Goal: Task Accomplishment & Management: Manage account settings

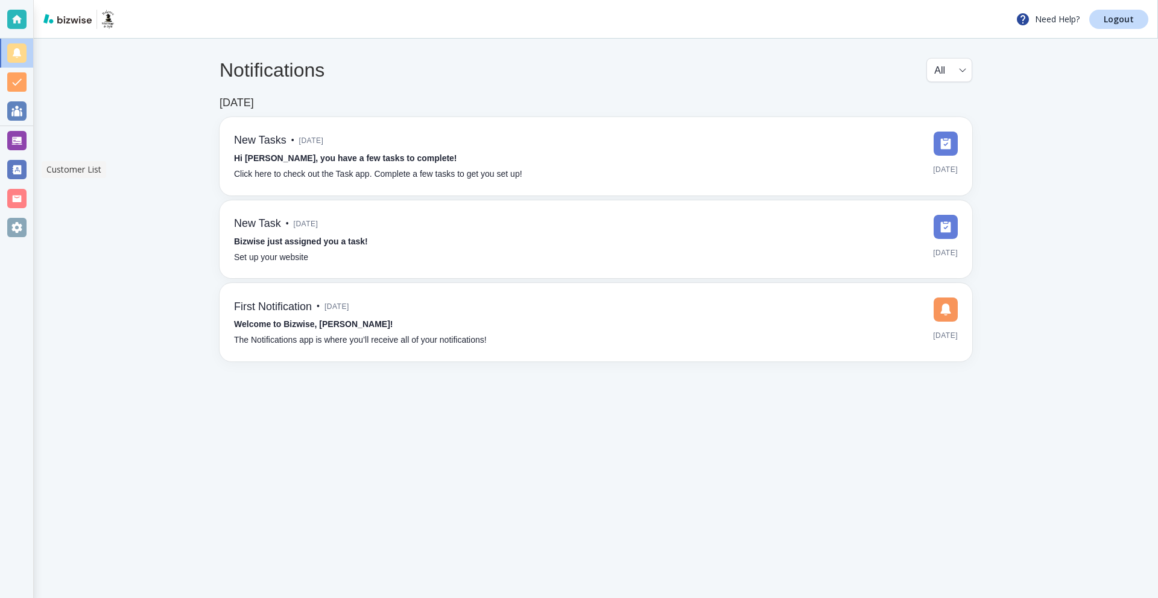
click at [19, 145] on div at bounding box center [16, 140] width 19 height 19
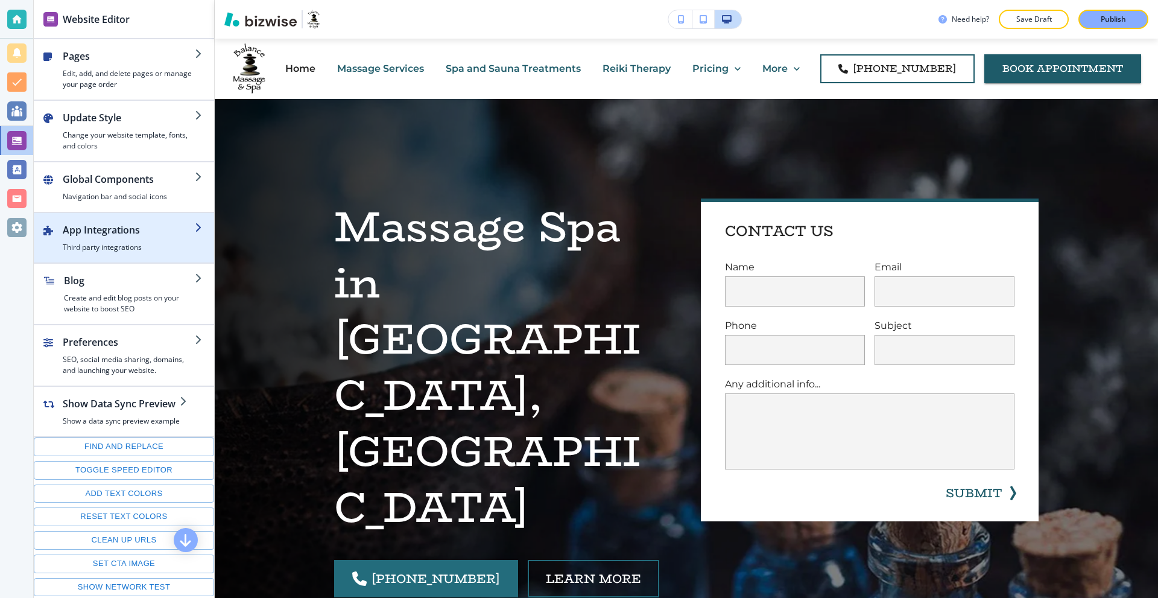
click at [130, 216] on div "button" at bounding box center [124, 218] width 180 height 10
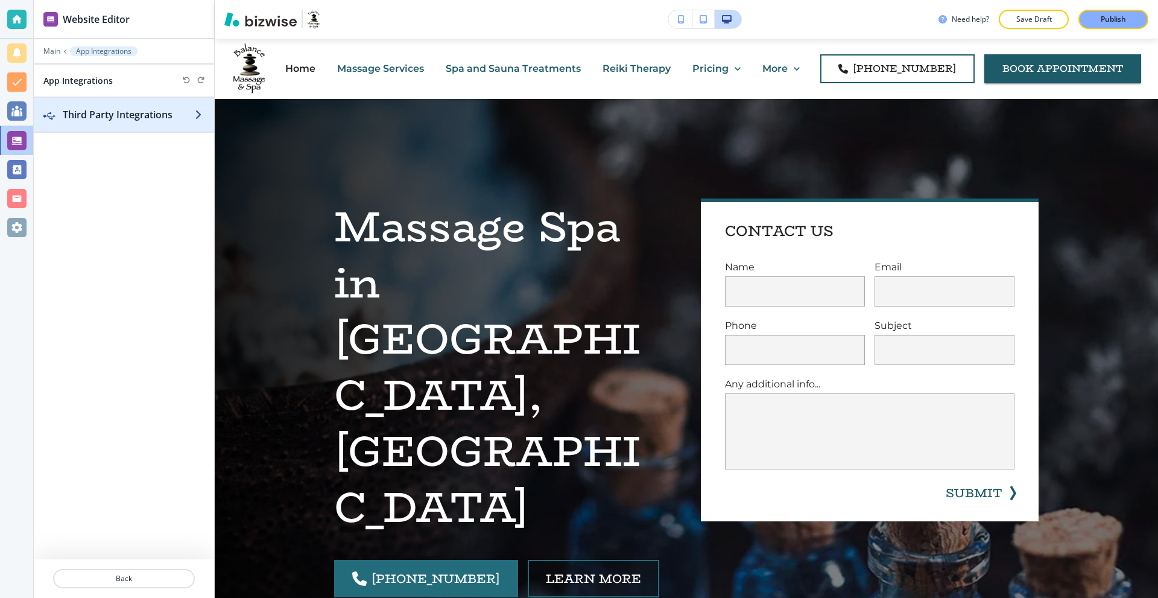
click at [136, 123] on div "button" at bounding box center [124, 127] width 180 height 10
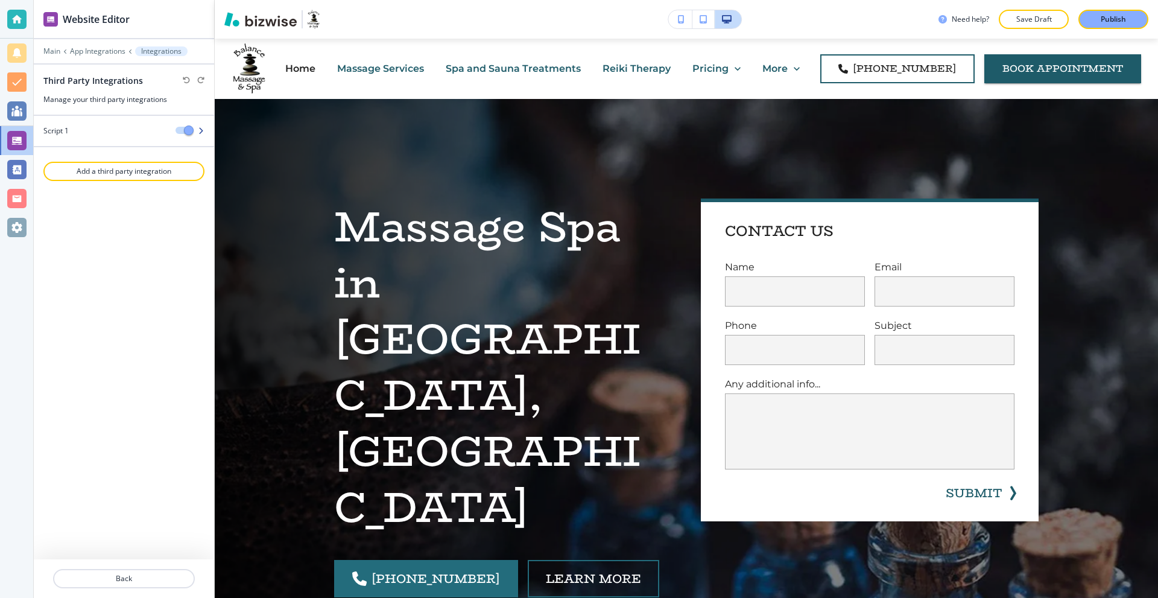
click at [111, 127] on div "Script 1" at bounding box center [100, 130] width 132 height 11
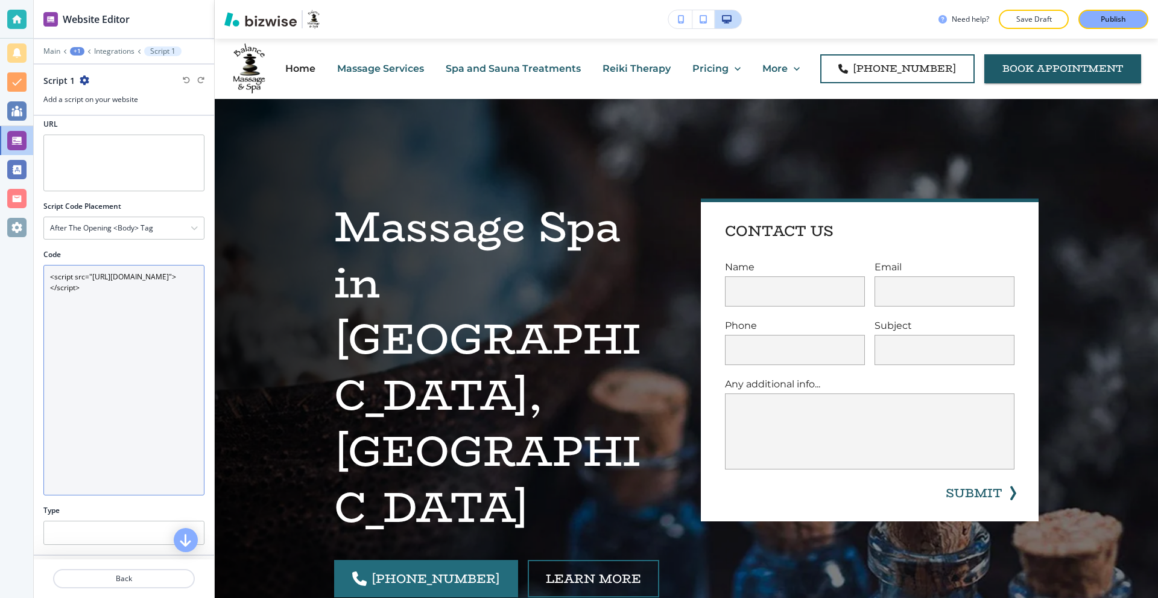
scroll to position [2, 0]
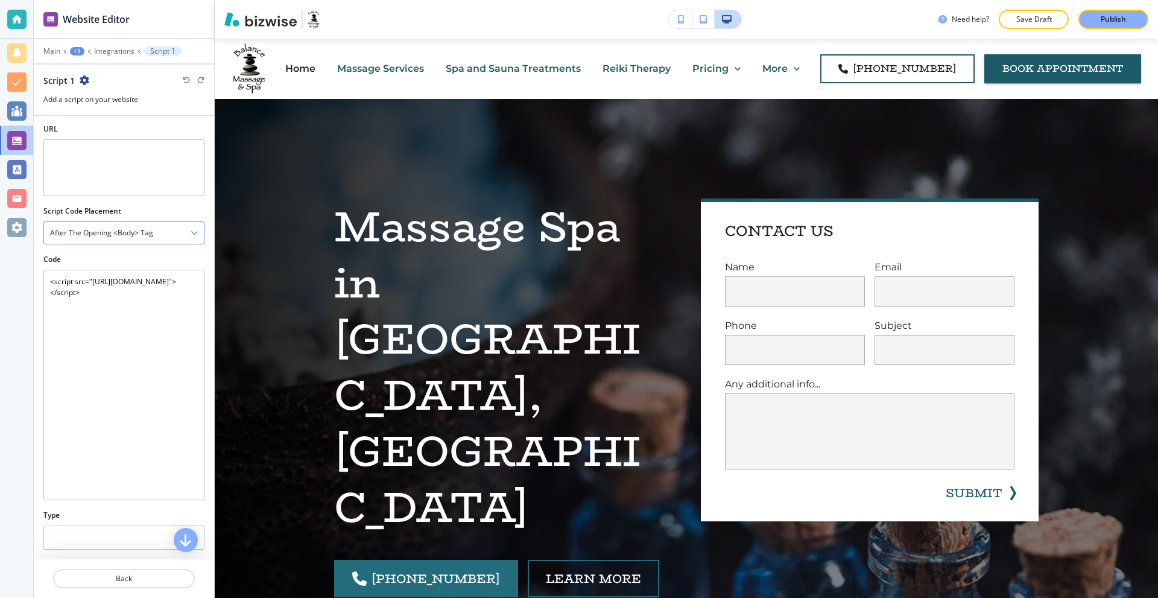
click at [157, 236] on div "After the opening <body> tag" at bounding box center [124, 233] width 160 height 22
click at [134, 315] on h4 "Before the closing </body> tag" at bounding box center [124, 317] width 148 height 11
click at [150, 575] on p "Back" at bounding box center [123, 578] width 139 height 11
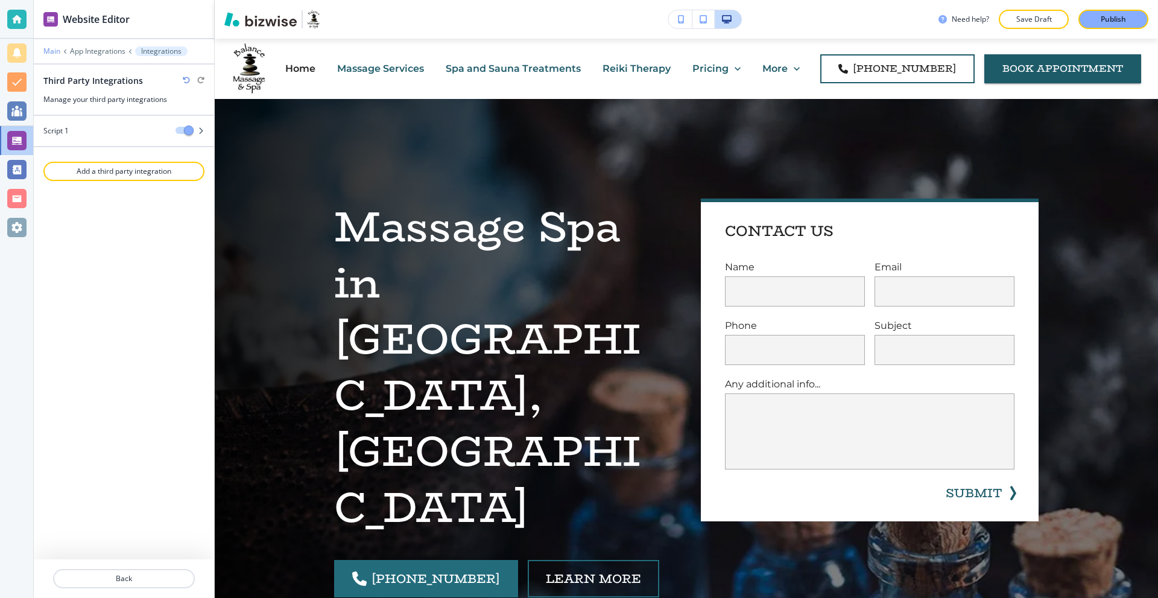
click at [53, 51] on p "Main" at bounding box center [51, 51] width 17 height 8
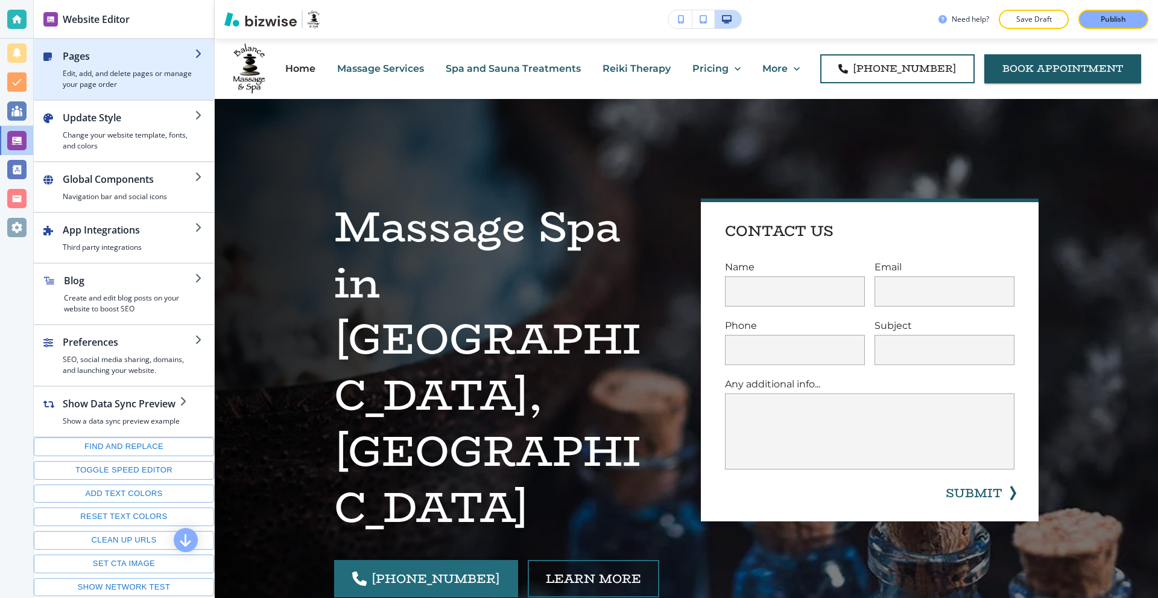
click at [113, 71] on h4 "Edit, add, and delete pages or manage your page order" at bounding box center [129, 79] width 132 height 22
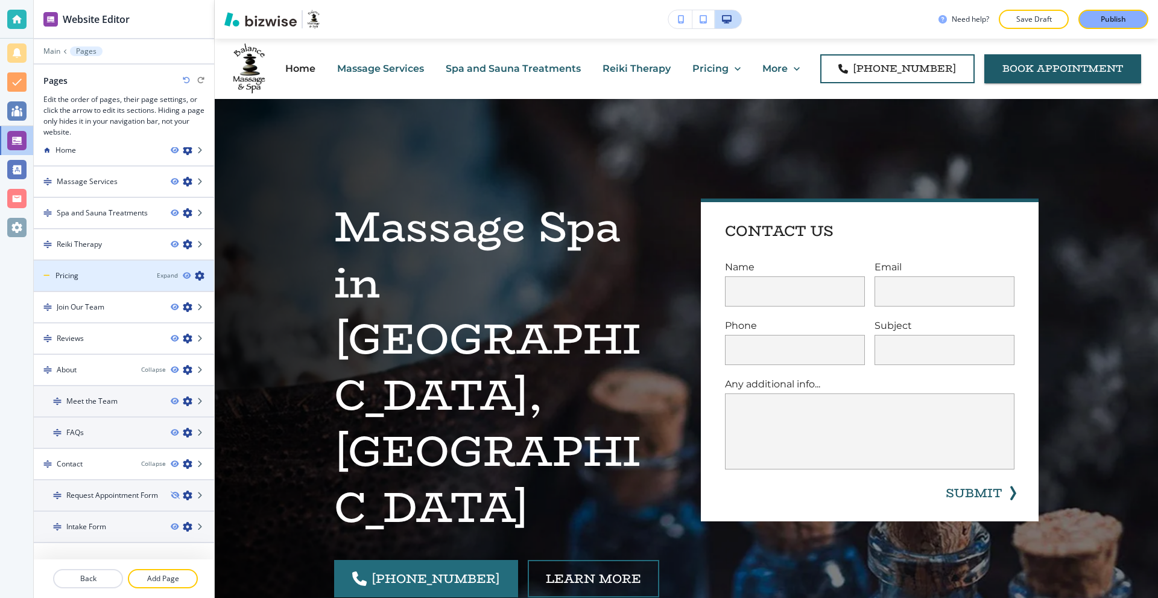
scroll to position [14, 0]
click at [81, 580] on p "Back" at bounding box center [88, 578] width 68 height 11
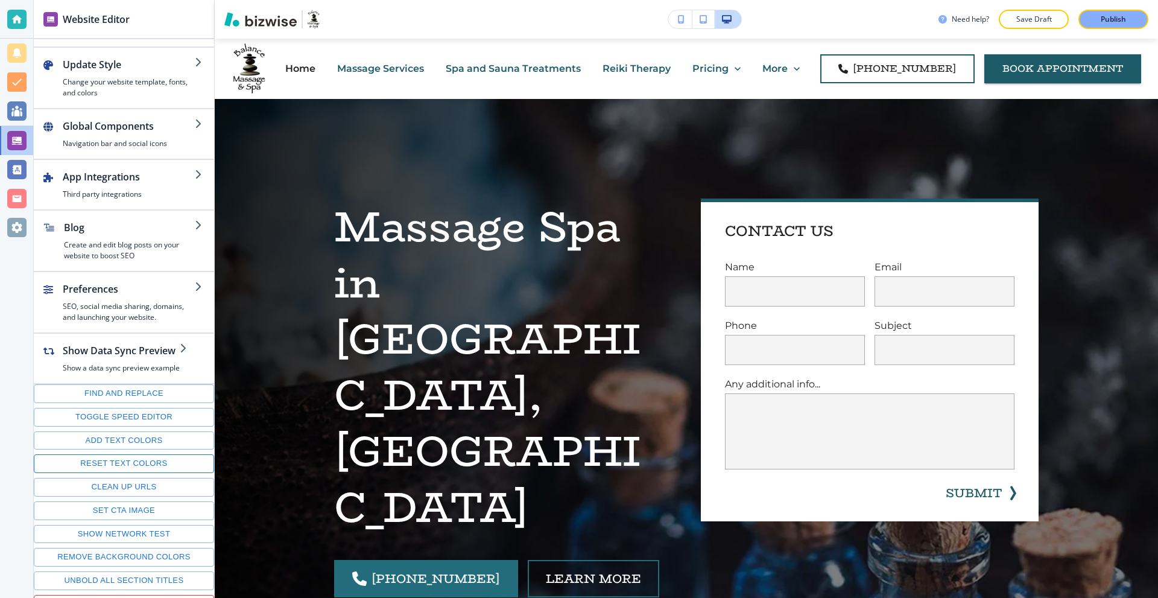
scroll to position [69, 0]
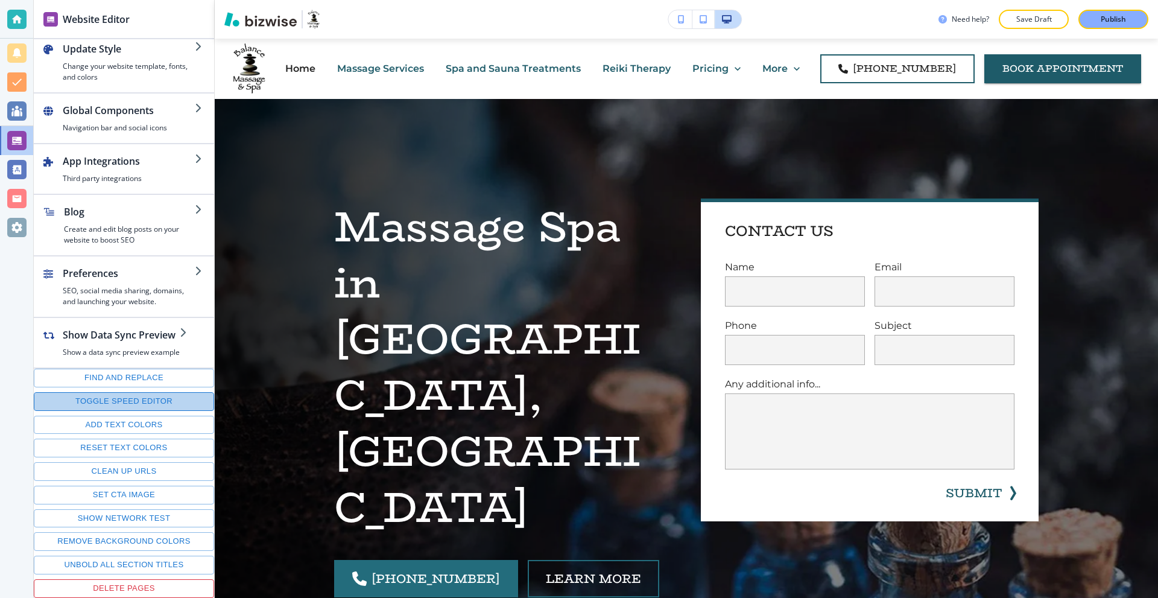
click at [137, 405] on button "Toggle speed editor" at bounding box center [124, 401] width 180 height 19
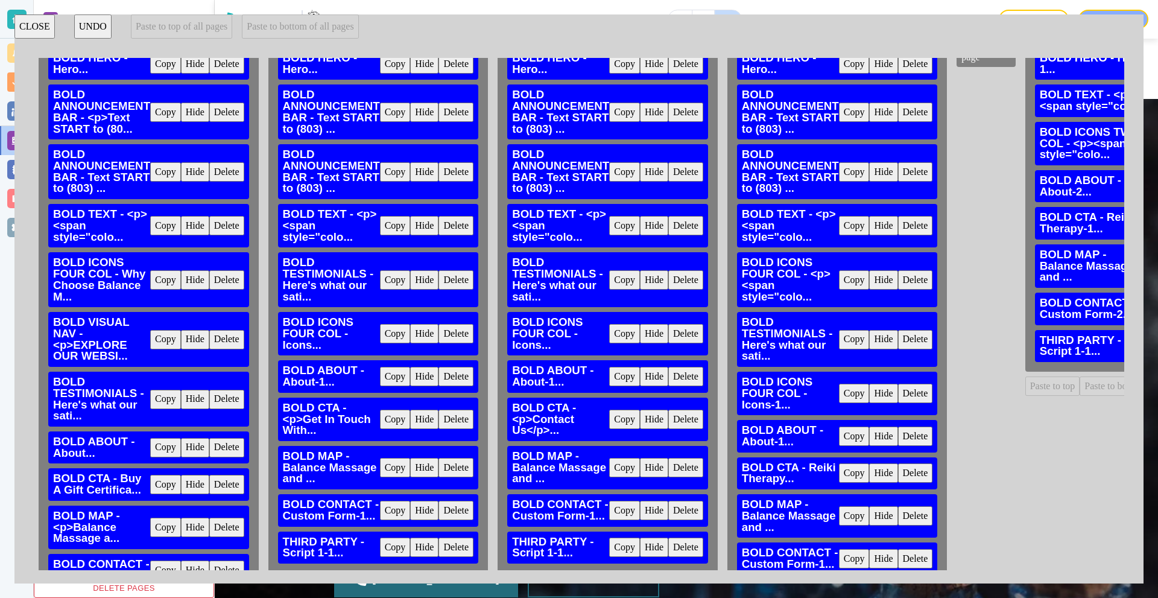
scroll to position [131, 0]
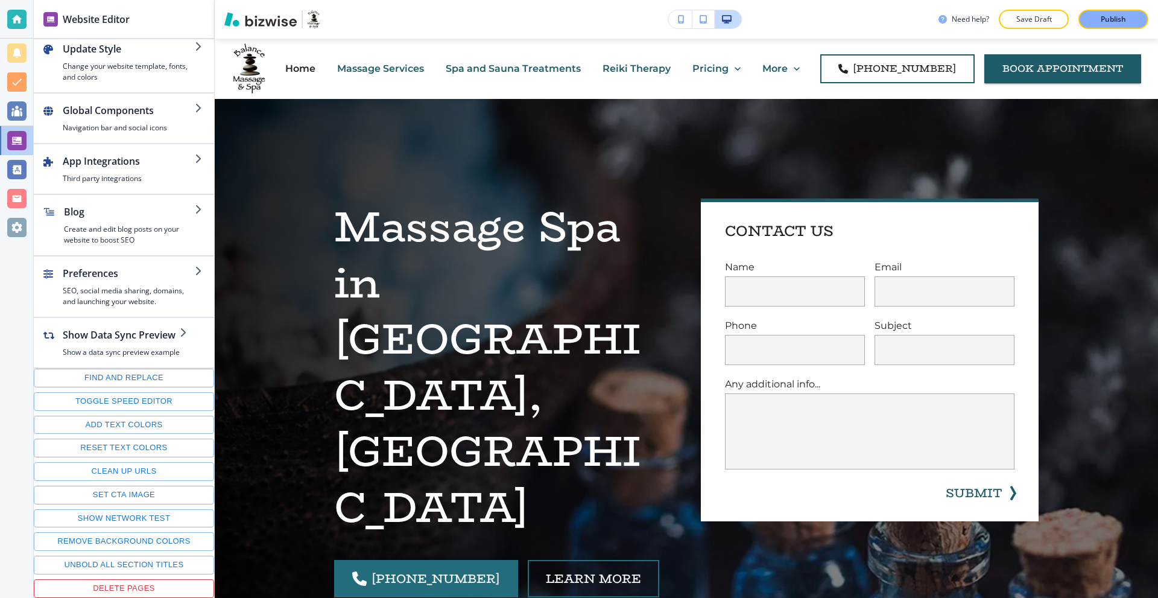
click at [1105, 21] on p "Publish" at bounding box center [1113, 19] width 25 height 11
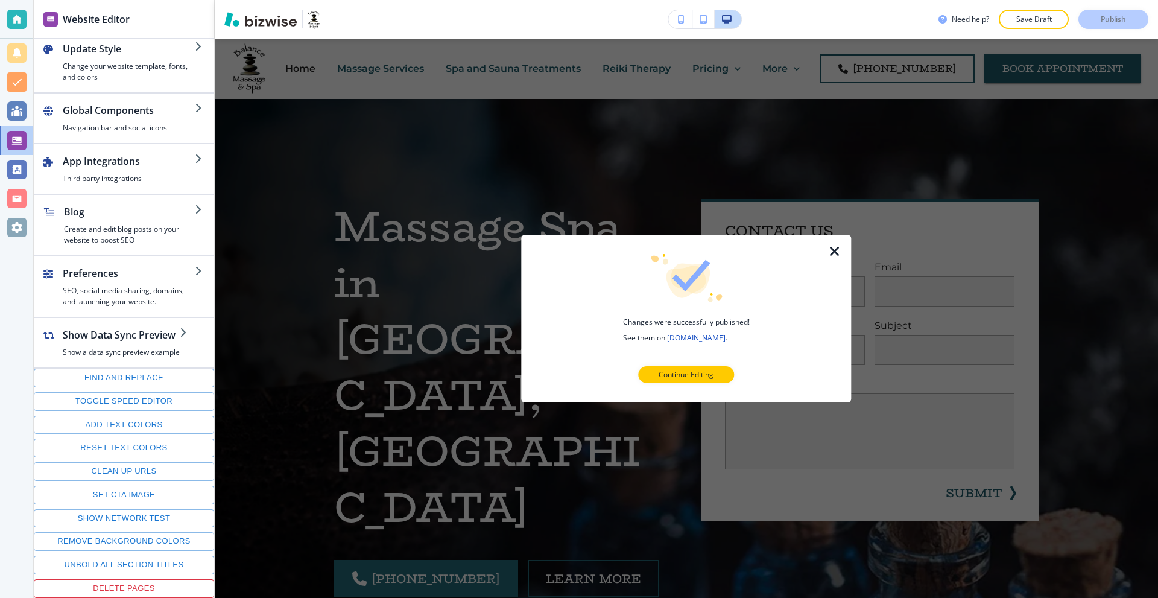
click at [827, 251] on icon "button" at bounding box center [834, 251] width 14 height 14
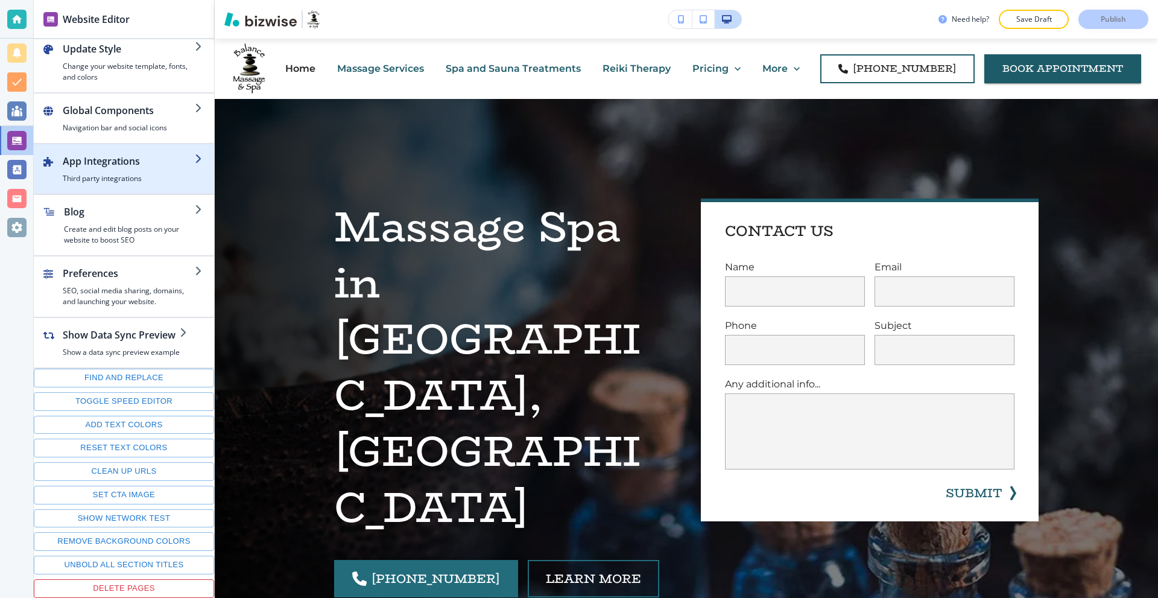
click at [121, 171] on div "button" at bounding box center [129, 170] width 132 height 5
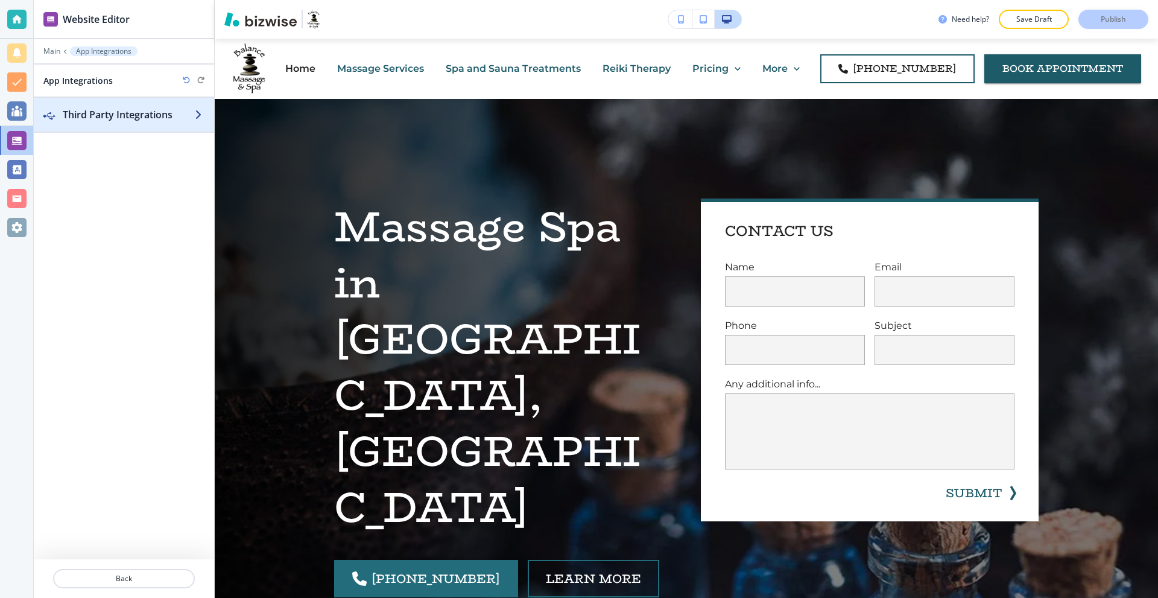
click at [132, 124] on div "button" at bounding box center [124, 127] width 180 height 10
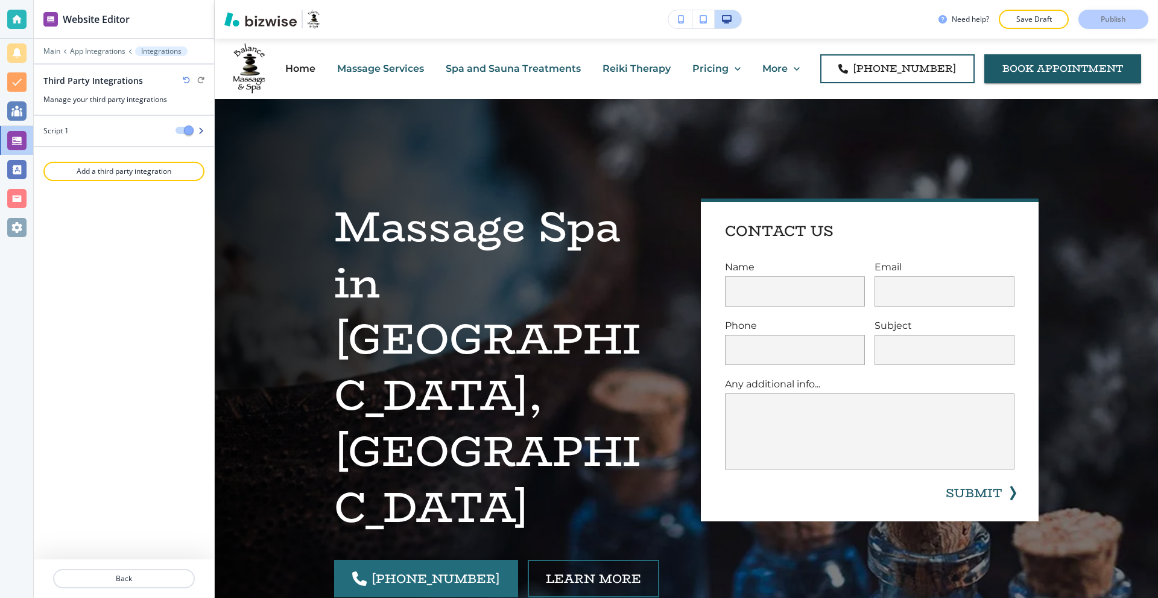
click at [113, 134] on div "Script 1" at bounding box center [100, 130] width 132 height 11
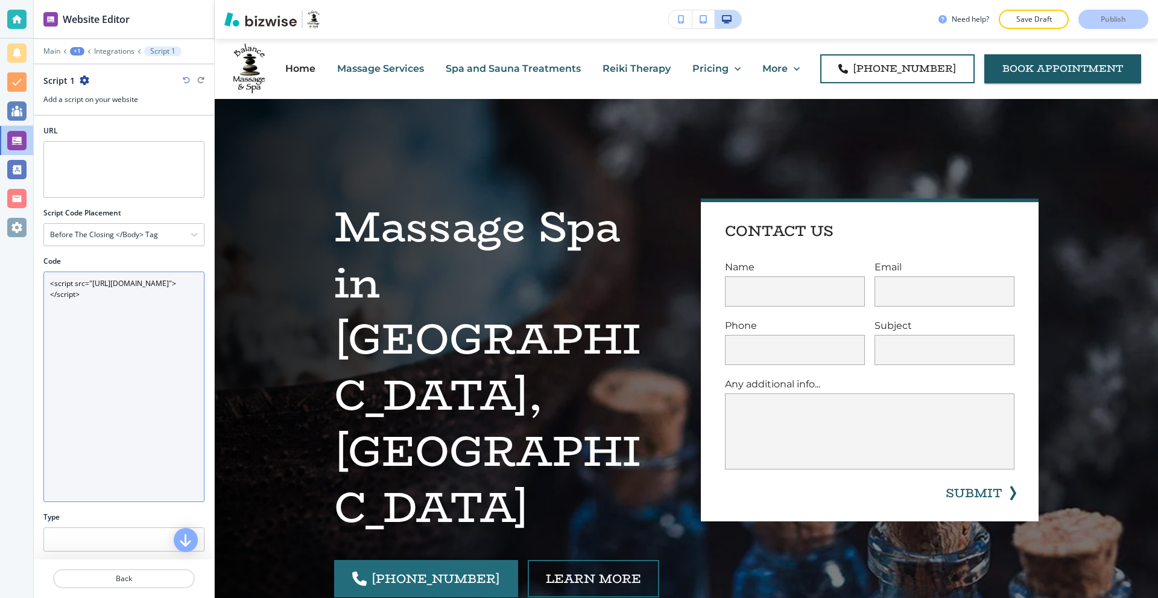
click at [135, 311] on textarea "<script src="https://cdn.attn.tv/bama/dtag.js"></script>" at bounding box center [123, 386] width 161 height 230
click at [115, 303] on textarea "<script src="https://cdn.attn.tv/bama/dtag.js"></script>" at bounding box center [123, 386] width 161 height 230
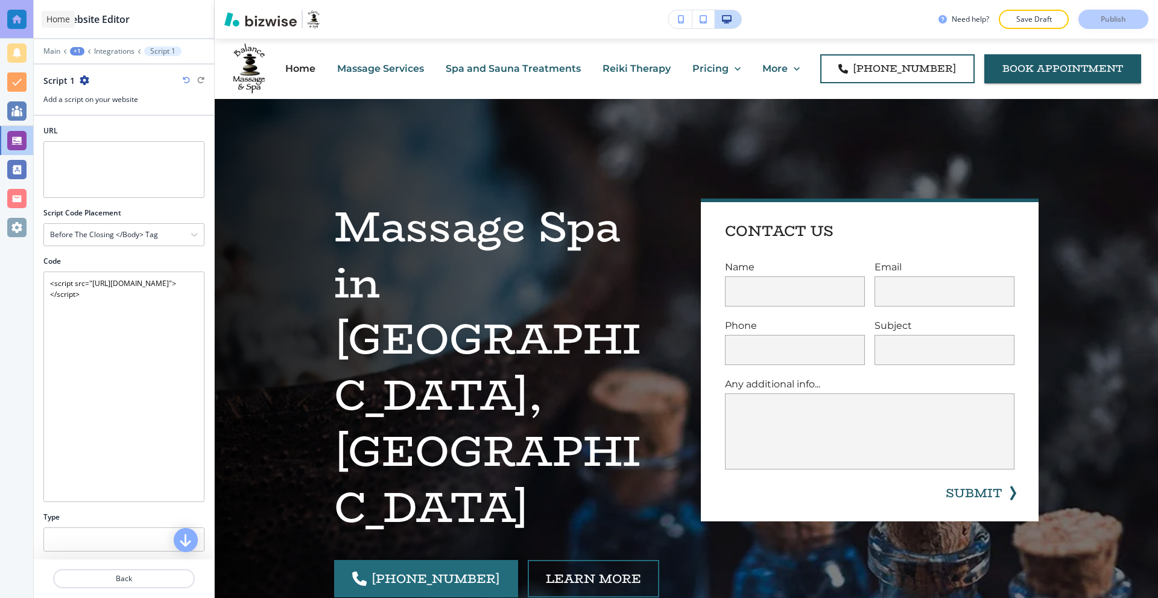
click at [12, 19] on div at bounding box center [16, 19] width 19 height 19
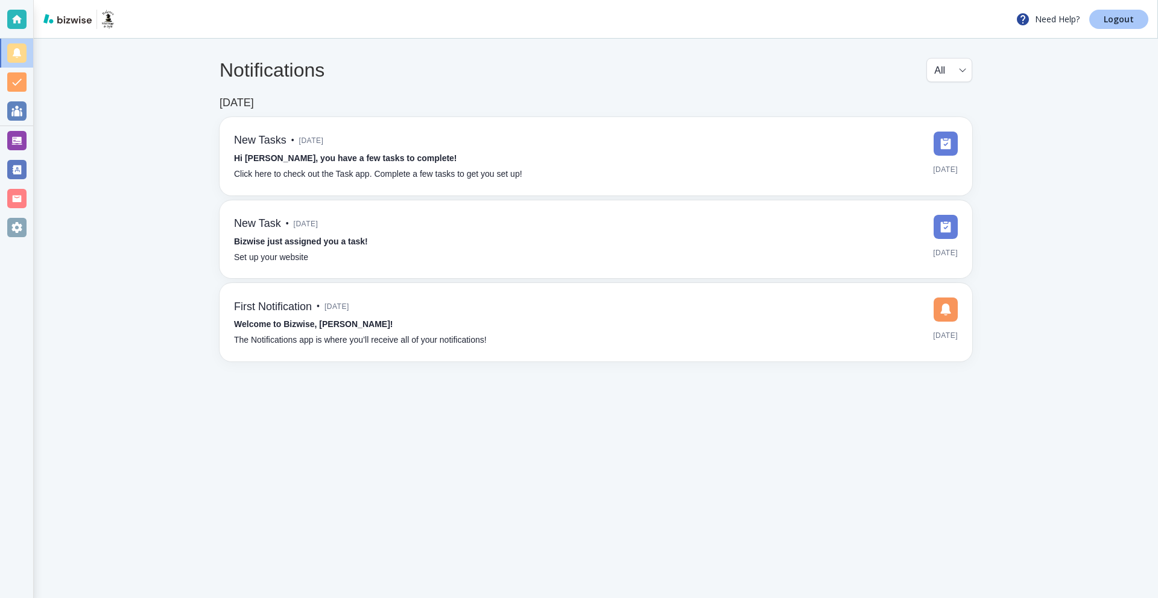
click at [1104, 23] on link "Logout" at bounding box center [1118, 19] width 59 height 19
